Goal: Information Seeking & Learning: Compare options

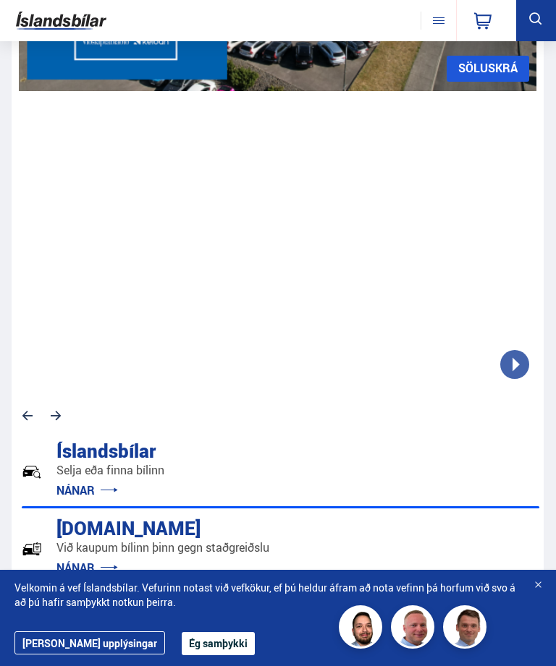
click at [431, 20] on button at bounding box center [437, 21] width 35 height 18
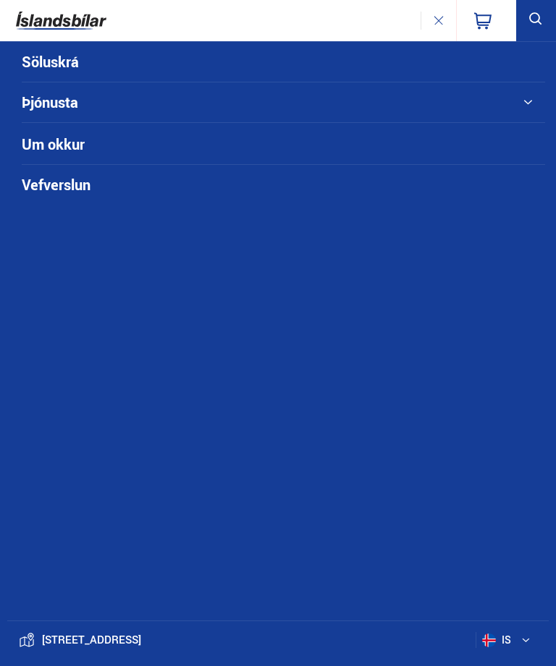
click at [510, 55] on li "Söluskrá" at bounding box center [283, 62] width 523 height 41
click at [82, 72] on link "Söluskrá" at bounding box center [257, 62] width 470 height 40
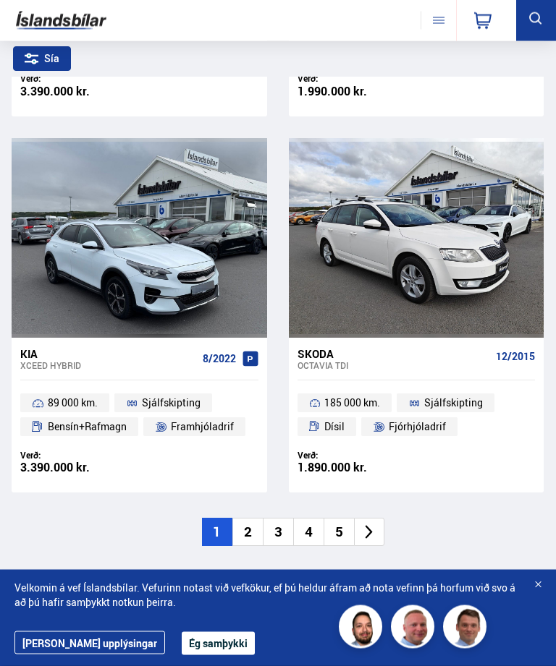
scroll to position [4256, 0]
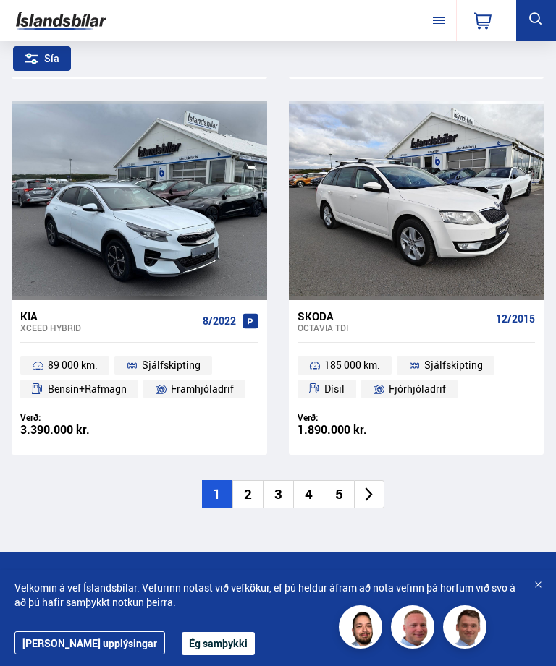
click at [373, 489] on li at bounding box center [369, 494] width 30 height 28
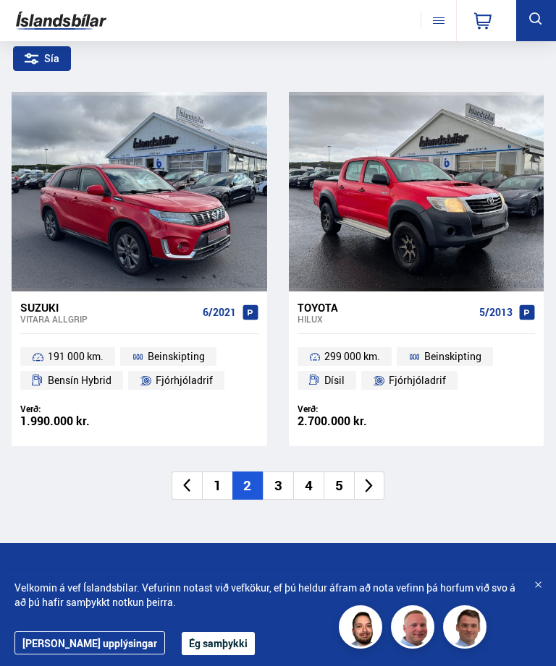
click at [376, 478] on icon at bounding box center [368, 486] width 17 height 17
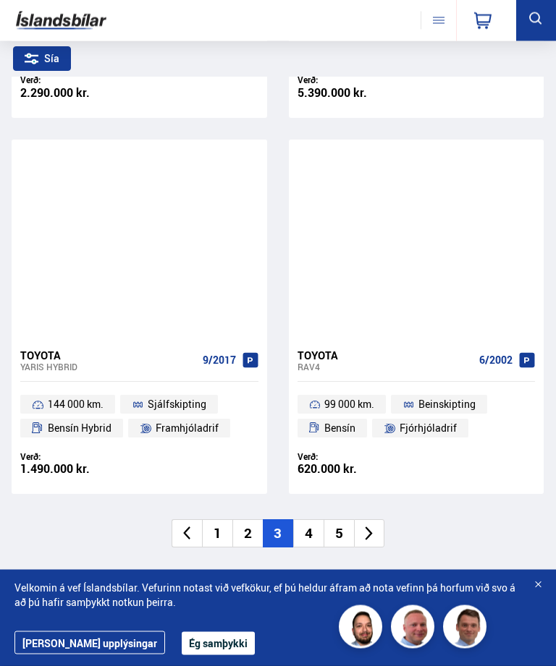
scroll to position [4192, 0]
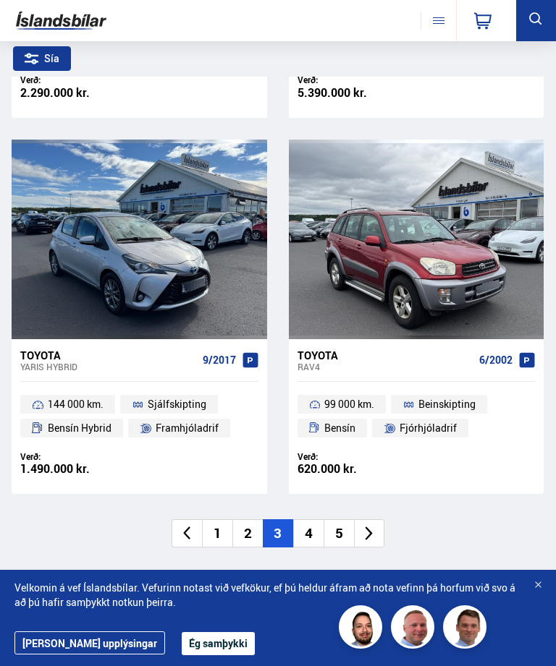
click at [373, 525] on icon at bounding box center [368, 533] width 17 height 17
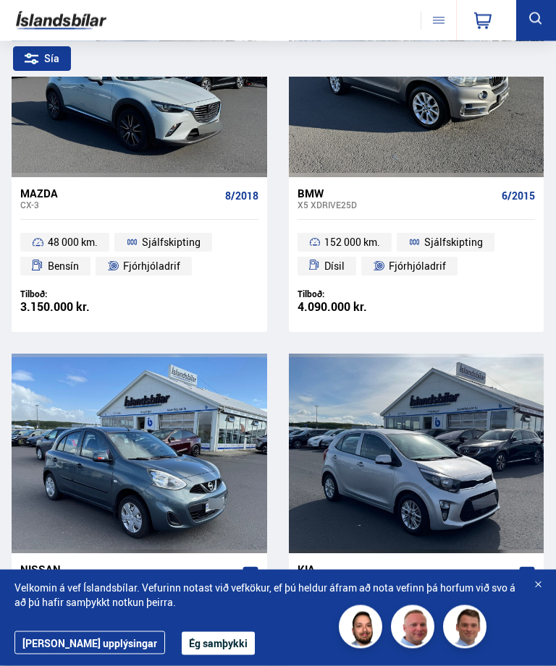
scroll to position [2104, 0]
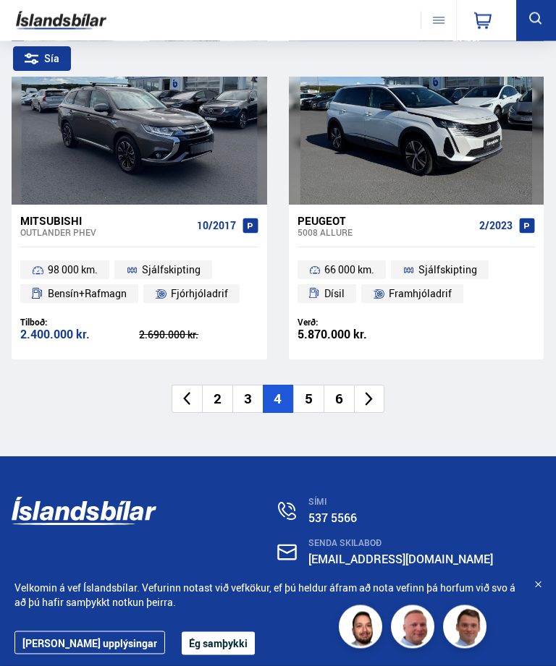
click at [382, 386] on li at bounding box center [369, 400] width 30 height 28
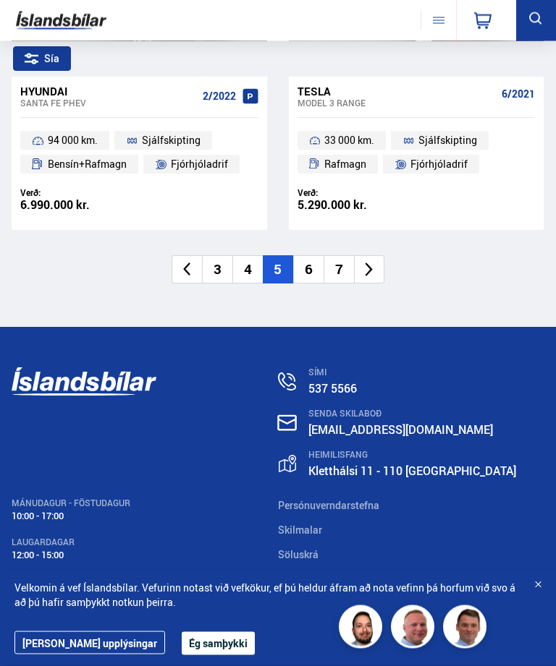
scroll to position [4461, 0]
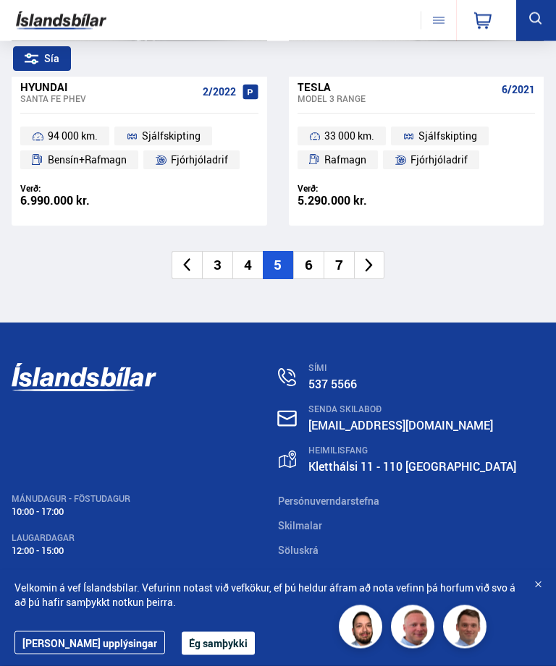
click at [382, 252] on li at bounding box center [369, 266] width 30 height 28
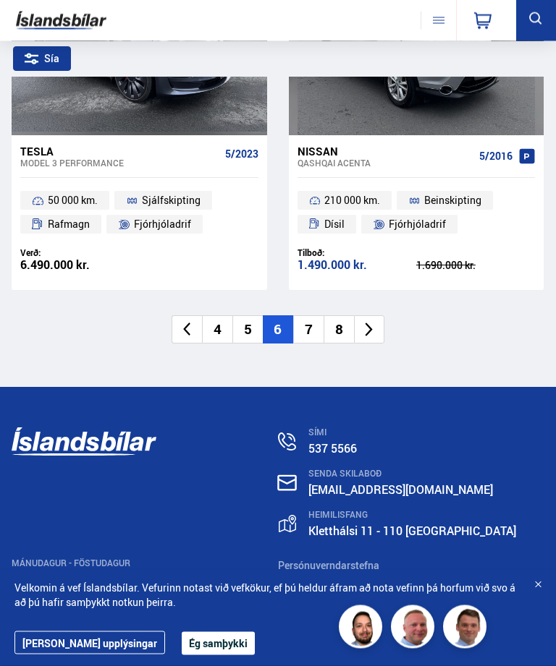
scroll to position [4396, 0]
click at [373, 321] on icon at bounding box center [368, 329] width 17 height 17
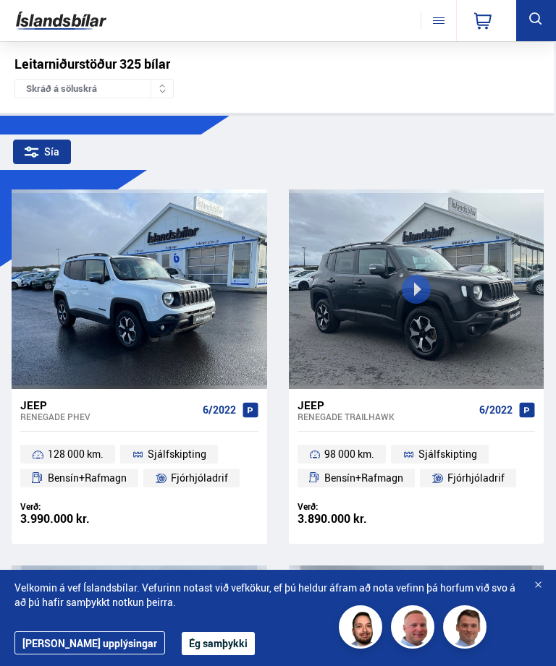
click at [540, 529] on div "Verð: 3.890.000 kr. Ásett verð/Skiptiverð 3.890.000 kr." at bounding box center [416, 522] width 255 height 43
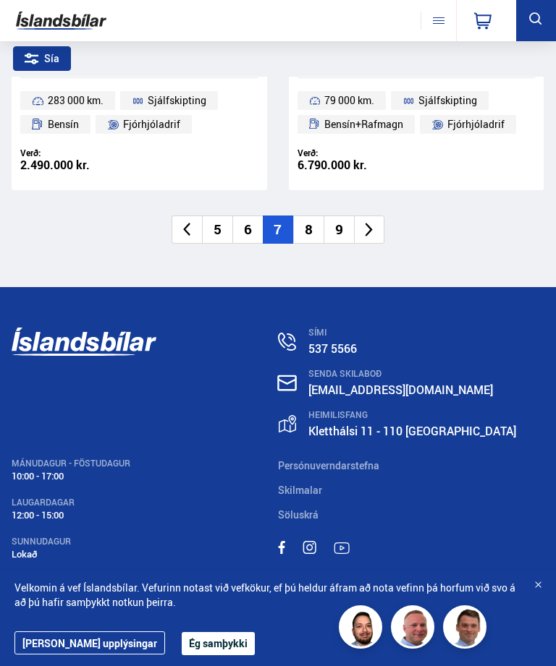
scroll to position [4500, 0]
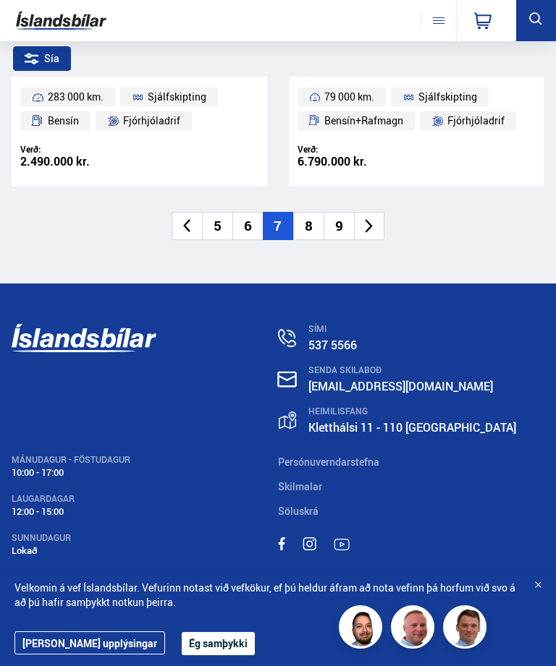
click at [377, 212] on li at bounding box center [369, 226] width 30 height 28
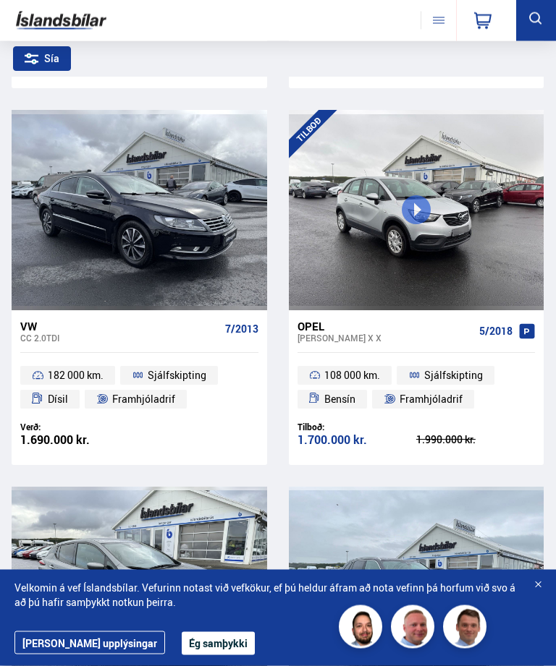
scroll to position [1209, 0]
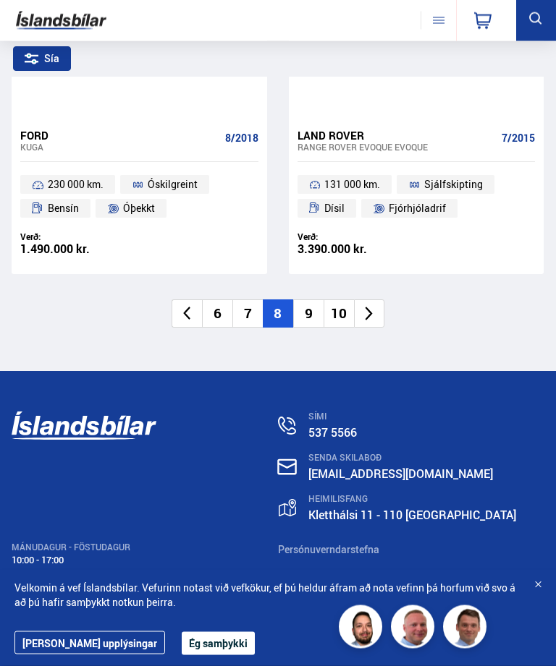
scroll to position [4413, 0]
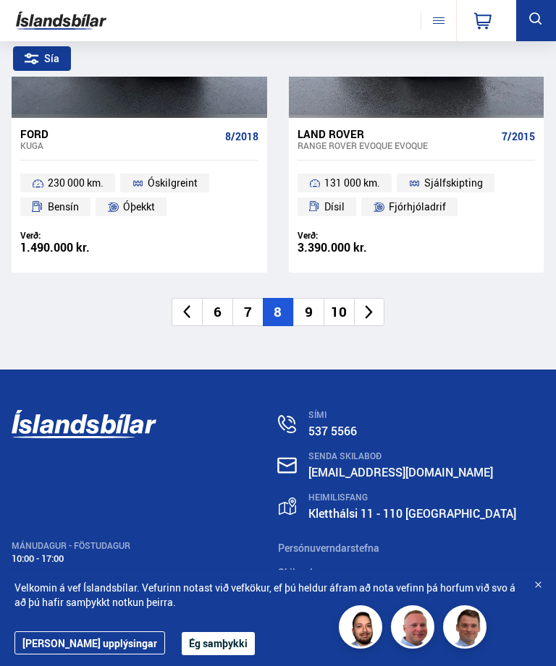
click at [368, 306] on li at bounding box center [369, 312] width 30 height 28
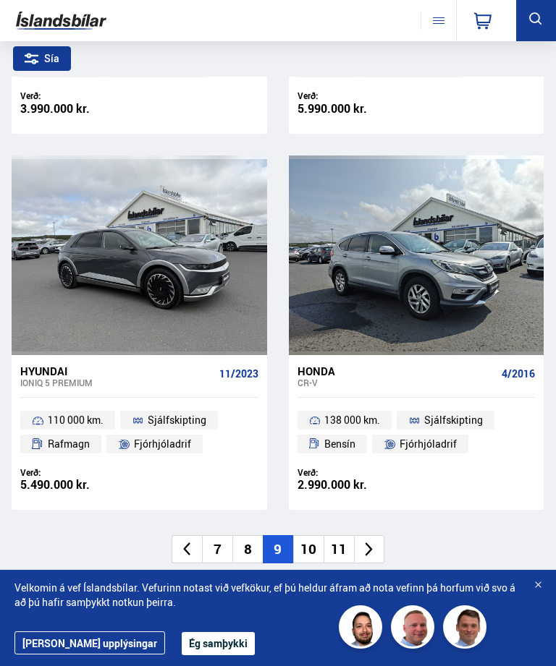
scroll to position [4230, 0]
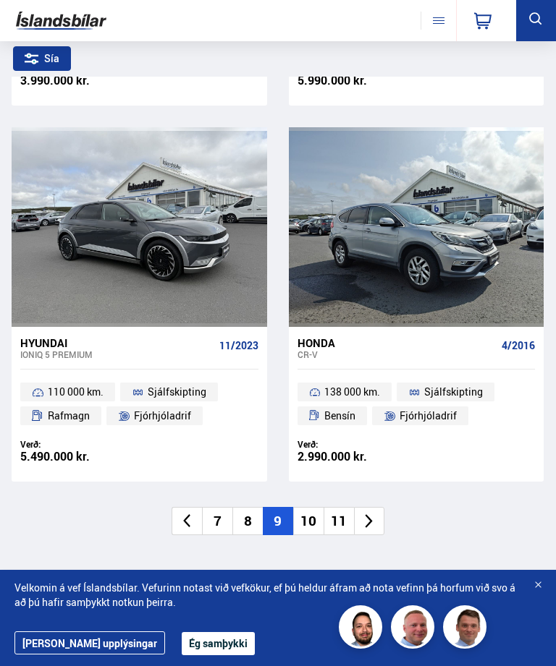
click at [373, 513] on icon at bounding box center [368, 521] width 17 height 17
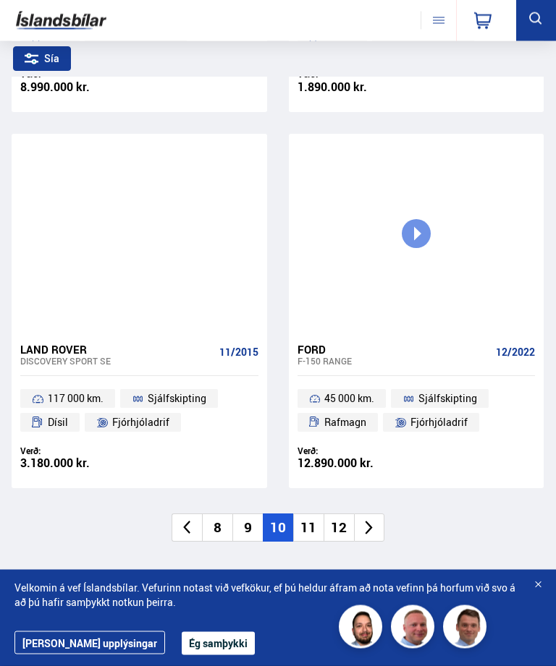
scroll to position [4198, 0]
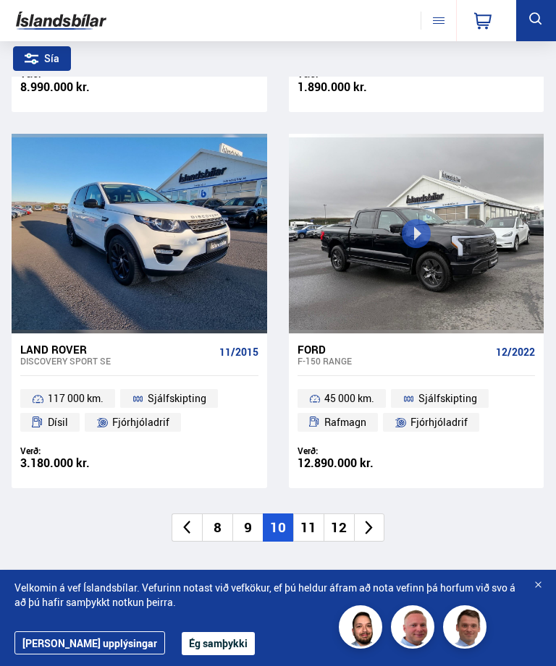
click at [378, 519] on li at bounding box center [369, 528] width 30 height 28
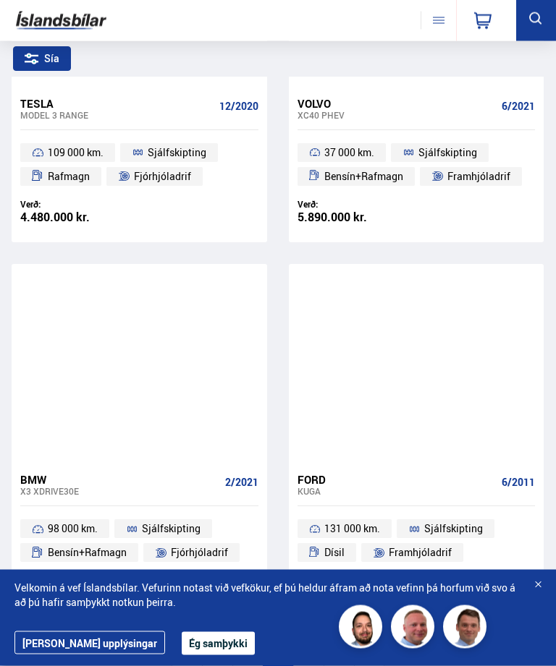
scroll to position [4068, 0]
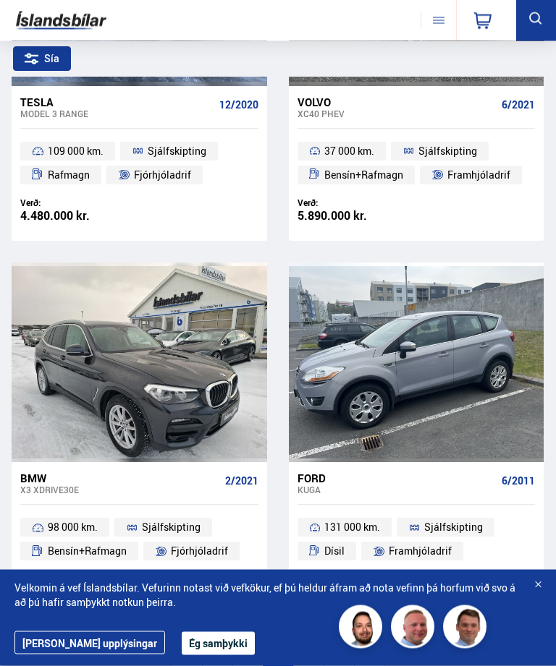
click at [543, 470] on link "Ford Kuga 6/2011 131 000 km. Sjálfskipting Dísil Framhjóladrif Verð: 1.290.000 …" at bounding box center [416, 540] width 255 height 155
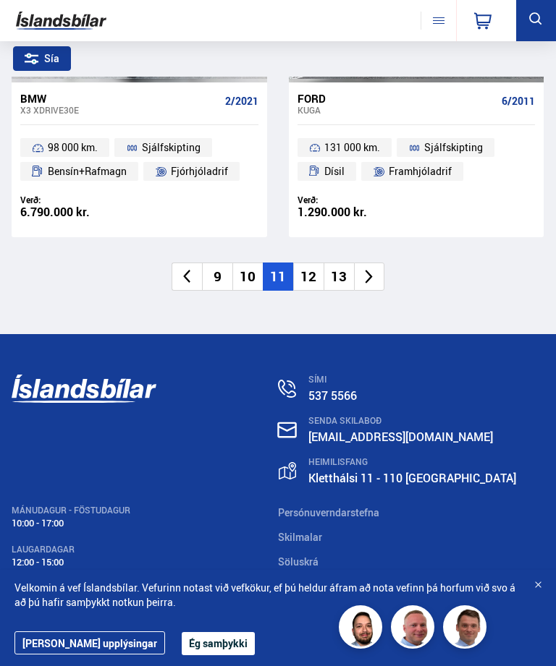
scroll to position [4500, 0]
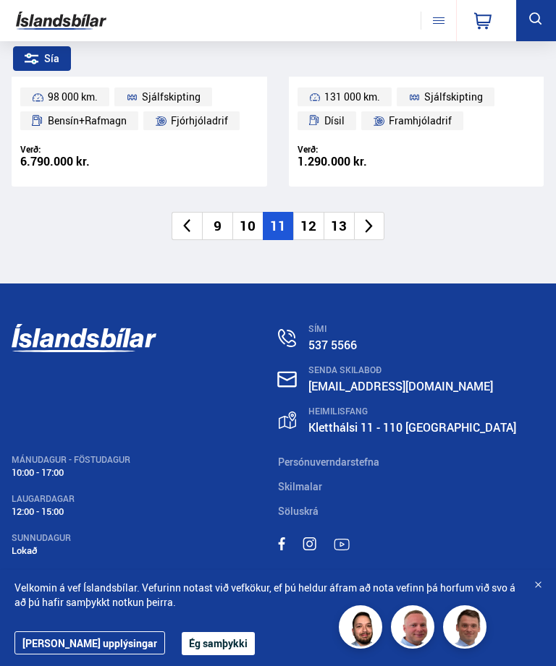
click at [383, 212] on li at bounding box center [369, 226] width 30 height 28
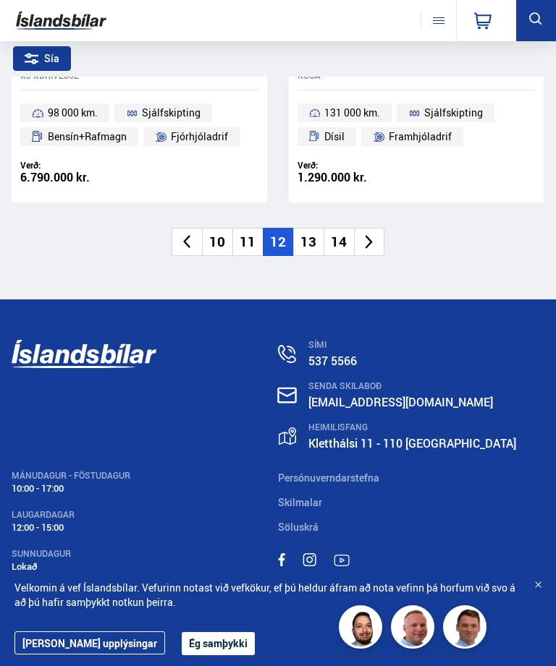
scroll to position [1235, 0]
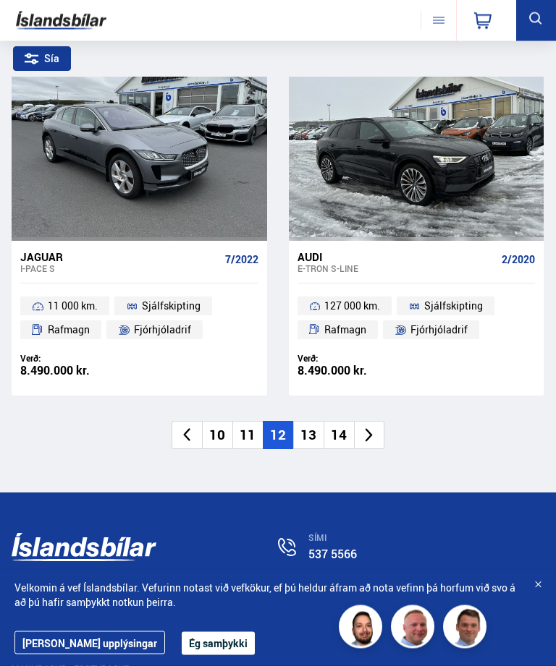
scroll to position [4319, 0]
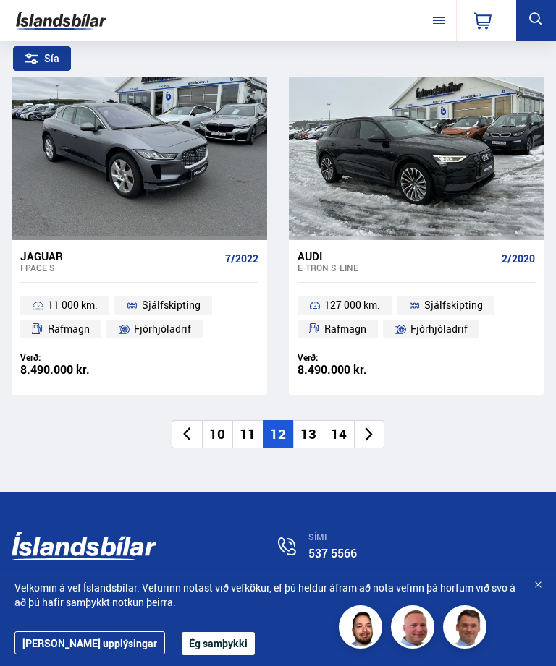
click at [372, 428] on li at bounding box center [369, 434] width 30 height 28
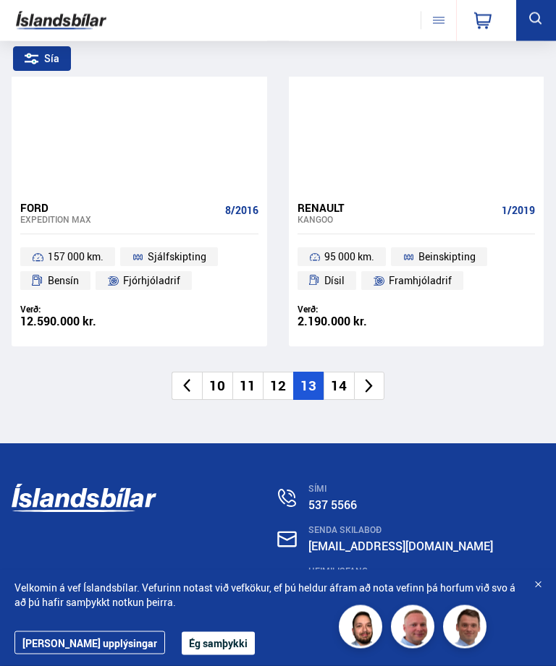
scroll to position [4342, 0]
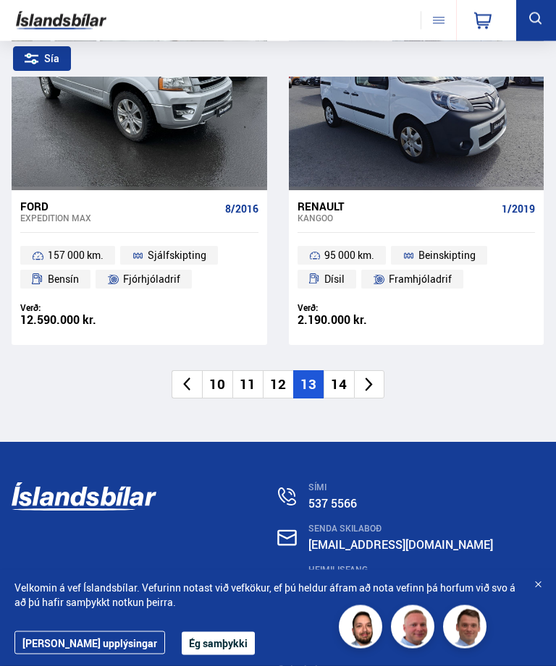
click at [376, 379] on li at bounding box center [369, 385] width 30 height 28
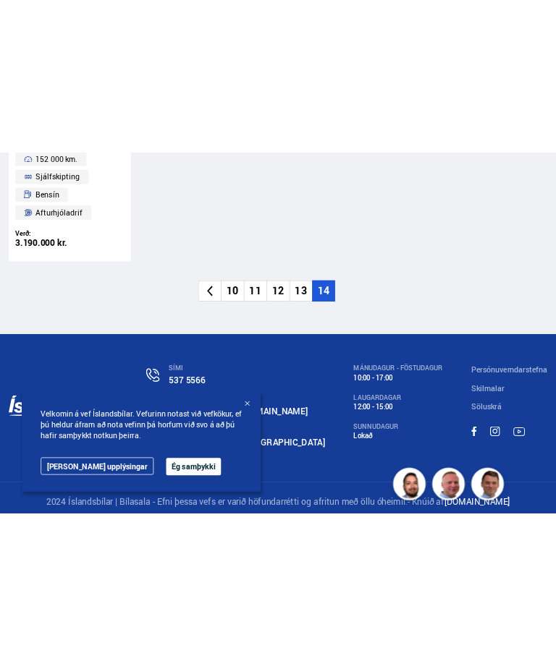
scroll to position [2672, 0]
